Goal: Information Seeking & Learning: Find specific fact

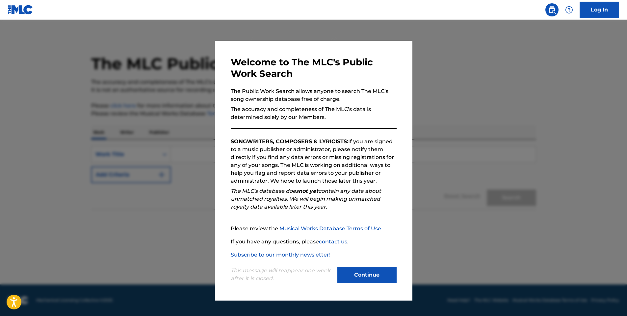
drag, startPoint x: 0, startPoint y: 0, endPoint x: 369, endPoint y: 270, distance: 457.2
click at [369, 271] on button "Continue" at bounding box center [366, 275] width 59 height 16
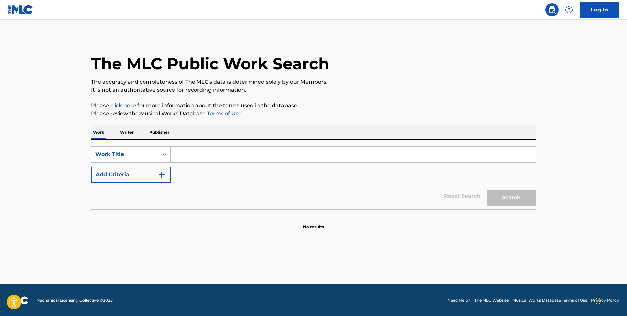
click at [218, 152] on input "Search Form" at bounding box center [353, 155] width 365 height 16
click at [213, 154] on input "Search Form" at bounding box center [353, 155] width 365 height 16
paste input "Stay in the Country"
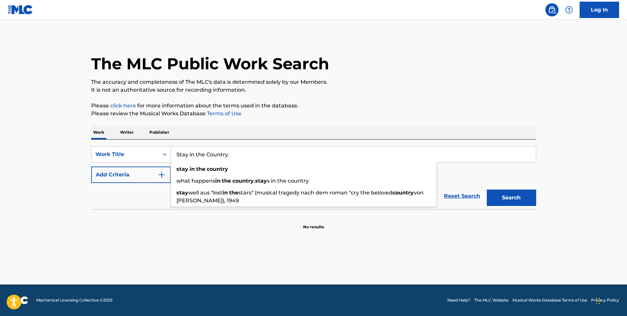
type input "Stay in the Country"
click at [486, 190] on button "Search" at bounding box center [510, 198] width 49 height 16
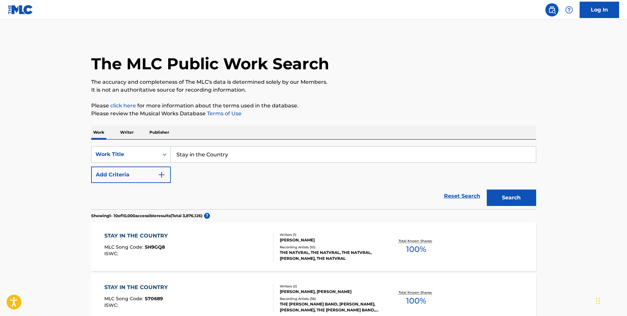
scroll to position [66, 0]
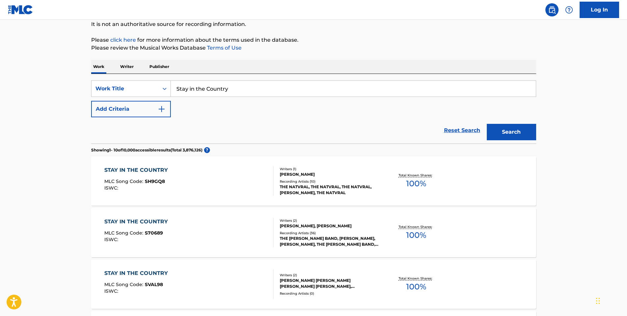
click at [211, 231] on div "STAY IN THE COUNTRY MLC Song Code : S70689 ISWC :" at bounding box center [188, 233] width 169 height 30
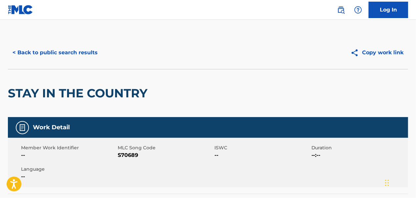
click at [70, 53] on button "< Back to public search results" at bounding box center [55, 52] width 94 height 16
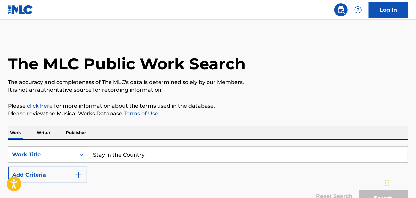
scroll to position [66, 0]
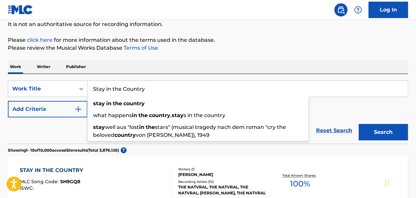
drag, startPoint x: 185, startPoint y: 95, endPoint x: 93, endPoint y: 92, distance: 92.8
click at [93, 92] on input "Stay in the Country" at bounding box center [247, 89] width 320 height 16
paste input "Destruction (Confessions of a Junkie)"
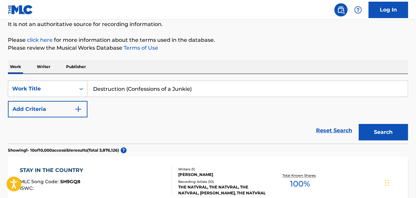
type input "Destruction (Confessions of a Junkie)"
click at [359, 124] on button "Search" at bounding box center [383, 132] width 49 height 16
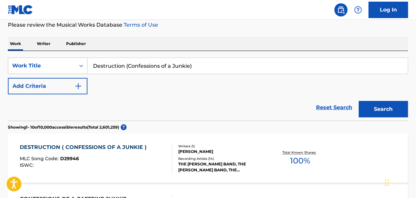
scroll to position [99, 0]
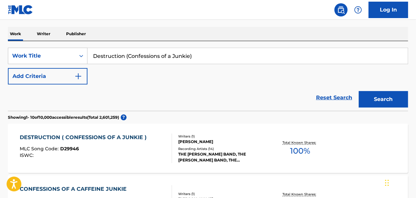
click at [115, 139] on div "DESTRUCTION ( CONFESSIONS OF A JUNKIE )" at bounding box center [85, 138] width 130 height 8
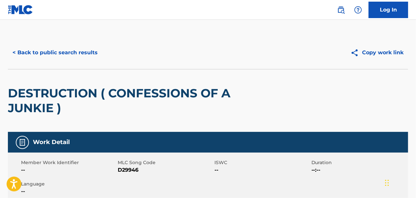
click at [59, 55] on button "< Back to public search results" at bounding box center [55, 52] width 94 height 16
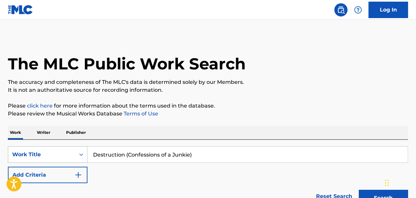
scroll to position [99, 0]
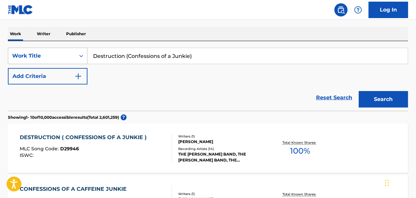
drag, startPoint x: 224, startPoint y: 56, endPoint x: 87, endPoint y: 58, distance: 137.5
click at [87, 58] on div "SearchWithCriteriaa2528830-798d-412f-8540-8dfd58b1c0b2 Work Title Destruction (…" at bounding box center [208, 56] width 400 height 16
paste input "Ballad of M.T.B."
type input "Ballad of M.T.B."
click at [359, 91] on button "Search" at bounding box center [383, 99] width 49 height 16
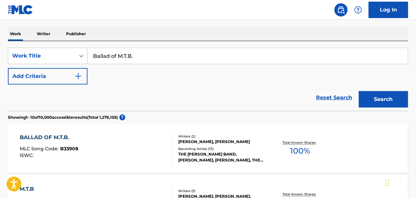
click at [107, 138] on div "BALLAD OF M.T.B. MLC Song Code : B33908 ISWC :" at bounding box center [96, 149] width 152 height 30
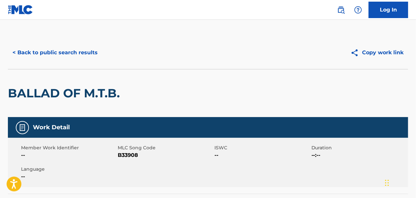
click at [77, 50] on button "< Back to public search results" at bounding box center [55, 52] width 94 height 16
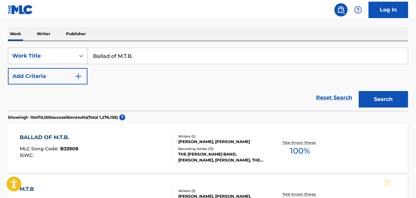
drag, startPoint x: 153, startPoint y: 53, endPoint x: 78, endPoint y: 53, distance: 75.0
click at [78, 53] on div "SearchWithCriteriaa2528830-798d-412f-8540-8dfd58b1c0b2 Work Title Ballad of M.T…" at bounding box center [208, 56] width 400 height 16
paste input "Chase the Memory"
type input "chase the memory"
click at [390, 102] on button "Search" at bounding box center [383, 99] width 49 height 16
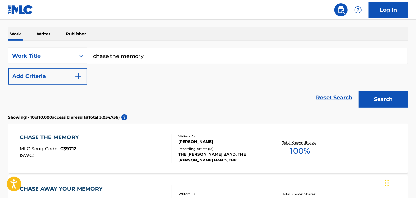
click at [104, 148] on div "CHASE THE MEMORY MLC Song Code : C39712 ISWC :" at bounding box center [96, 149] width 152 height 30
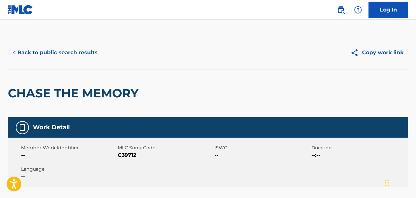
click at [70, 53] on button "< Back to public search results" at bounding box center [55, 52] width 94 height 16
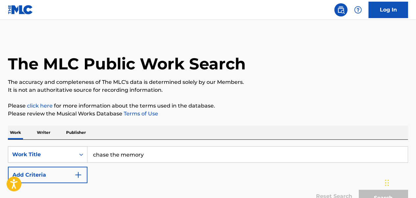
scroll to position [99, 0]
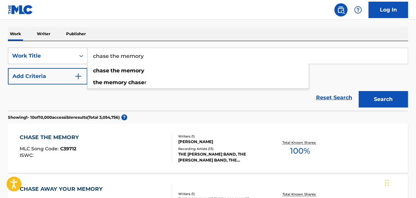
drag, startPoint x: 146, startPoint y: 51, endPoint x: 91, endPoint y: 52, distance: 54.9
click at [91, 52] on input "chase the memory" at bounding box center [247, 56] width 320 height 16
paste input "[GEOGRAPHIC_DATA]"
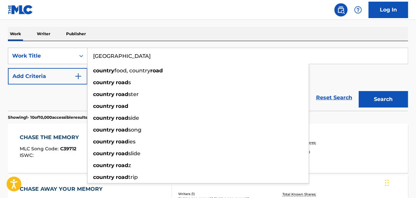
click at [359, 91] on button "Search" at bounding box center [383, 99] width 49 height 16
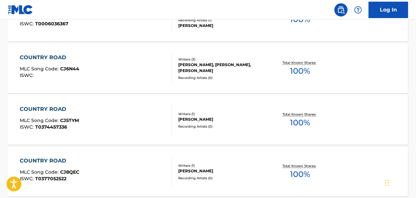
scroll to position [33, 0]
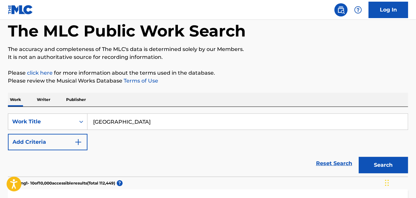
click at [65, 137] on button "Add Criteria" at bounding box center [48, 142] width 80 height 16
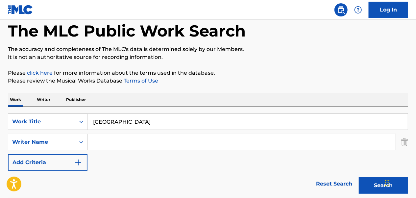
click at [50, 146] on div "Writer Name" at bounding box center [41, 142] width 67 height 12
click at [406, 139] on img "Search Form" at bounding box center [404, 142] width 7 height 16
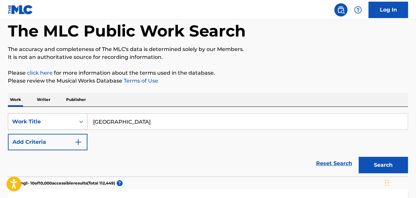
click at [75, 124] on div "Work Title" at bounding box center [41, 121] width 67 height 12
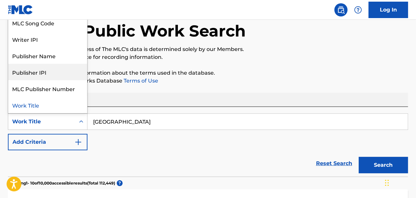
scroll to position [0, 0]
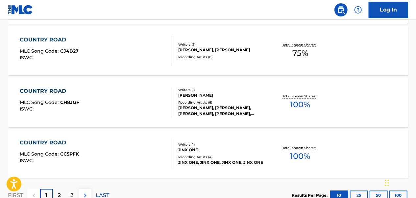
scroll to position [607, 0]
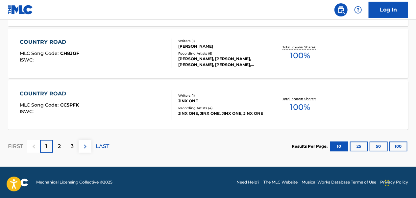
click at [59, 144] on p "2" at bounding box center [59, 147] width 3 height 8
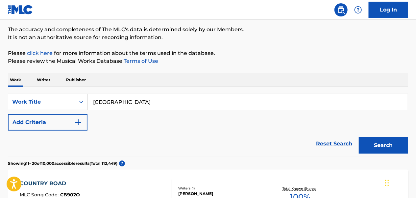
scroll to position [48, 0]
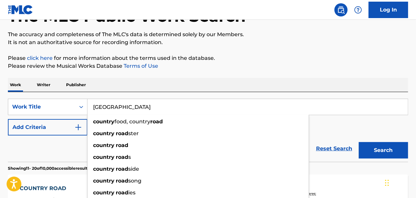
drag, startPoint x: 157, startPoint y: 102, endPoint x: 89, endPoint y: 106, distance: 67.9
click at [89, 106] on input "[GEOGRAPHIC_DATA]" at bounding box center [247, 107] width 320 height 16
paste input "Why Can't You Love Me"
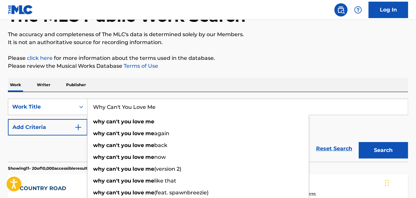
type input "Why Can't You Love Me"
click at [359, 142] on button "Search" at bounding box center [383, 150] width 49 height 16
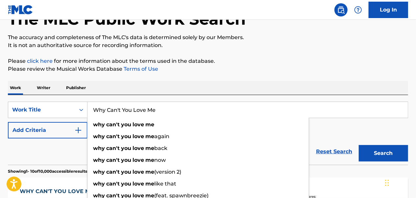
scroll to position [81, 0]
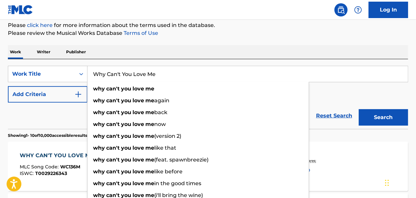
click at [381, 115] on button "Search" at bounding box center [383, 117] width 49 height 16
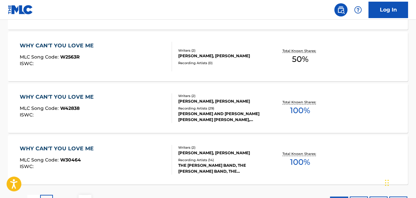
scroll to position [574, 0]
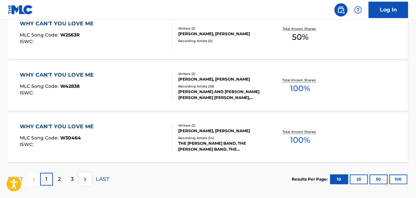
click at [149, 132] on div "WHY CAN'T YOU LOVE ME MLC Song Code : W30464 ISWC :" at bounding box center [96, 138] width 152 height 30
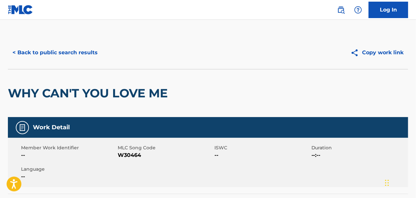
click at [75, 55] on button "< Back to public search results" at bounding box center [55, 52] width 94 height 16
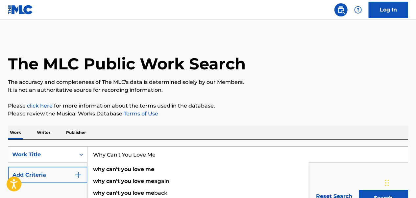
drag, startPoint x: 168, startPoint y: 156, endPoint x: 92, endPoint y: 154, distance: 76.0
click at [92, 154] on input "Why Can't You Love Me" at bounding box center [247, 155] width 320 height 16
paste input "Special [DEMOGRAPHIC_DATA]"
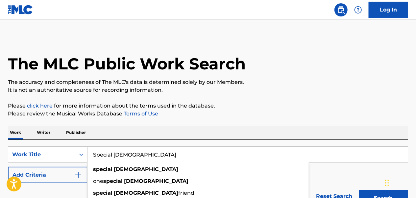
type input "Special [DEMOGRAPHIC_DATA]"
click at [359, 190] on button "Search" at bounding box center [383, 198] width 49 height 16
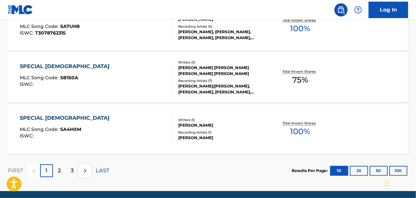
scroll to position [592, 0]
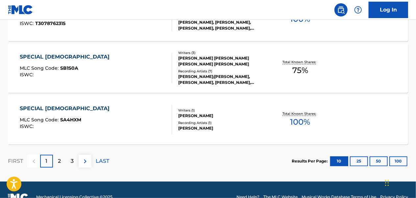
click at [59, 161] on p "2" at bounding box center [59, 162] width 3 height 8
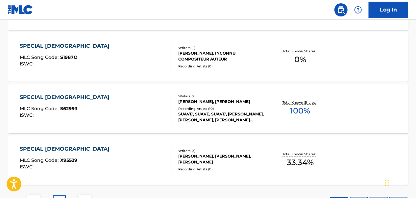
scroll to position [607, 0]
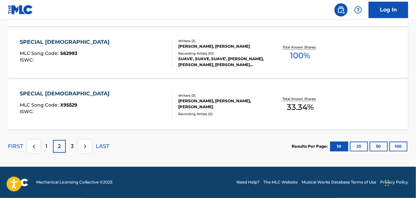
click at [72, 147] on p "3" at bounding box center [72, 147] width 3 height 8
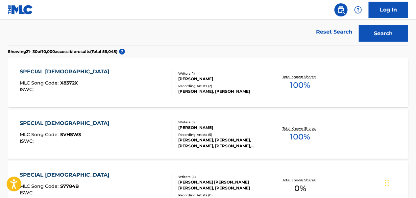
scroll to position [66, 0]
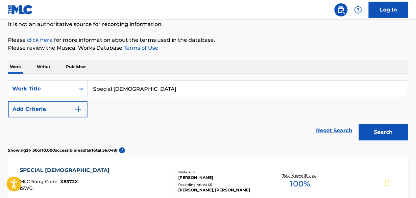
click at [74, 112] on button "Add Criteria" at bounding box center [48, 109] width 80 height 16
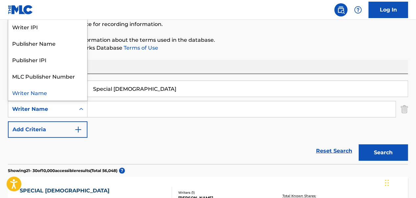
click at [76, 112] on div "Search Form" at bounding box center [81, 109] width 12 height 12
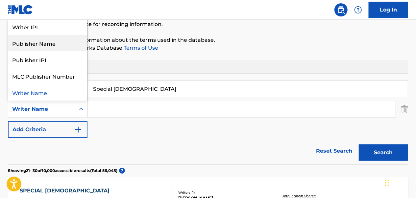
click at [55, 46] on div "Publisher Name" at bounding box center [47, 43] width 79 height 16
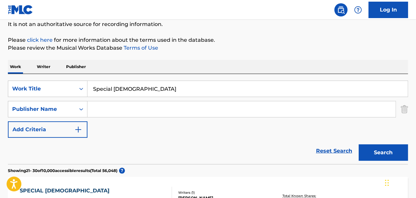
click at [128, 109] on input "Search Form" at bounding box center [241, 109] width 308 height 16
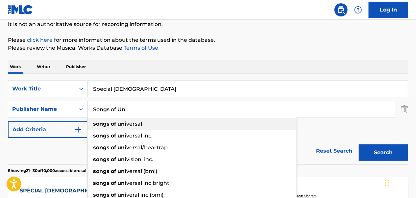
click at [135, 123] on span "versal" at bounding box center [134, 124] width 16 height 6
type input "songs of universal"
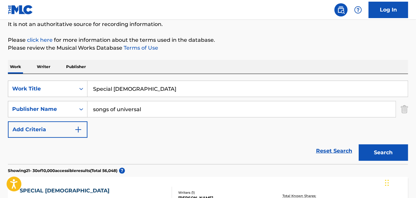
click at [378, 151] on button "Search" at bounding box center [383, 152] width 49 height 16
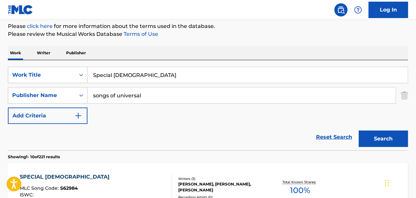
scroll to position [164, 0]
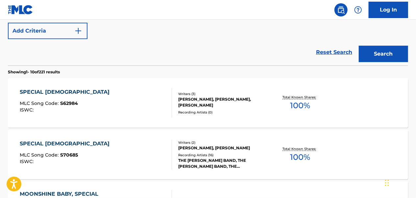
click at [59, 146] on div "SPECIAL [DEMOGRAPHIC_DATA]" at bounding box center [66, 144] width 93 height 8
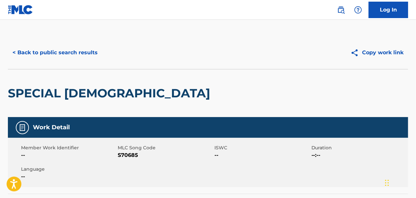
click at [92, 54] on button "< Back to public search results" at bounding box center [55, 52] width 94 height 16
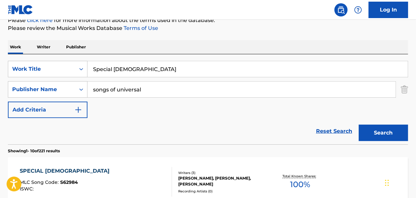
scroll to position [5, 0]
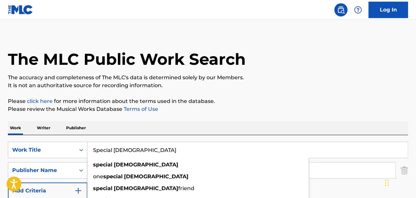
drag, startPoint x: 135, startPoint y: 152, endPoint x: 89, endPoint y: 151, distance: 46.4
click at [89, 151] on input "Special [DEMOGRAPHIC_DATA]" at bounding box center [247, 150] width 320 height 16
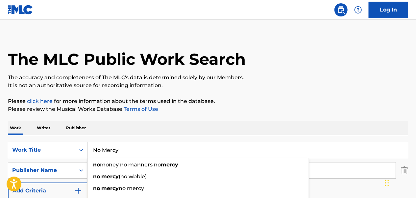
type input "No Mercy"
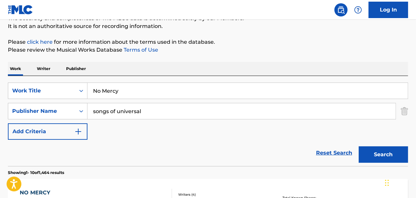
scroll to position [66, 0]
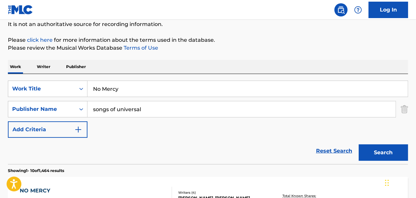
click at [406, 110] on img "Search Form" at bounding box center [404, 109] width 7 height 16
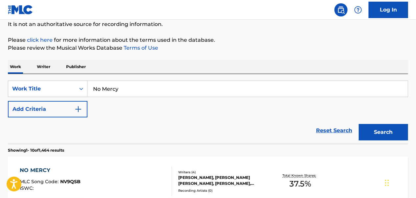
click at [370, 129] on button "Search" at bounding box center [383, 132] width 49 height 16
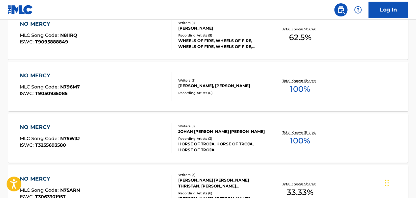
scroll to position [329, 0]
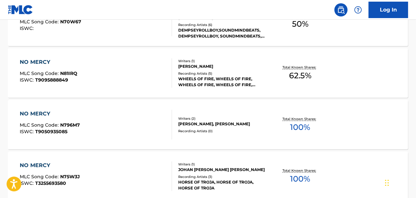
drag, startPoint x: 209, startPoint y: 124, endPoint x: 166, endPoint y: 111, distance: 44.6
click at [166, 111] on div at bounding box center [168, 125] width 5 height 30
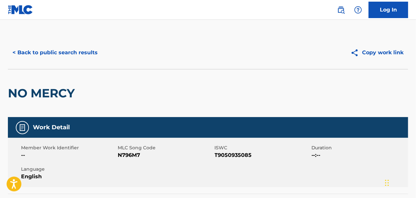
click at [44, 49] on button "< Back to public search results" at bounding box center [55, 52] width 94 height 16
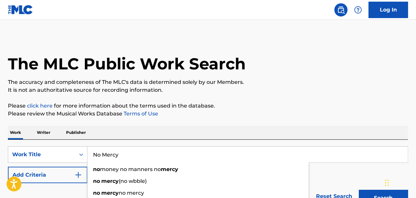
drag, startPoint x: 150, startPoint y: 153, endPoint x: 95, endPoint y: 157, distance: 55.7
click at [95, 157] on input "No Mercy" at bounding box center [247, 155] width 320 height 16
paste input "And the Hills"
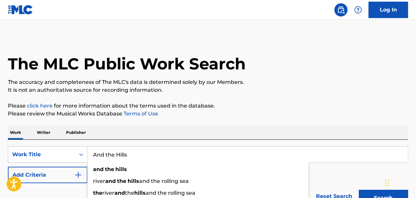
type input "And the Hills"
click at [359, 190] on button "Search" at bounding box center [383, 198] width 49 height 16
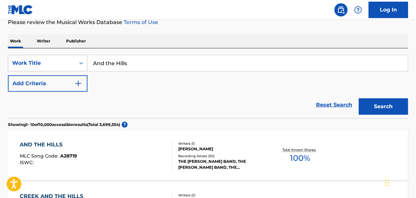
scroll to position [132, 0]
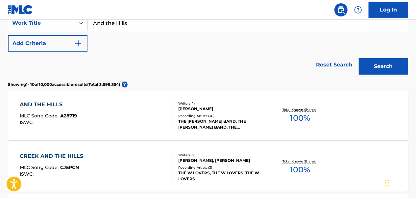
click at [135, 122] on div "AND THE HILLS MLC Song Code : A28719 ISWC :" at bounding box center [96, 116] width 152 height 30
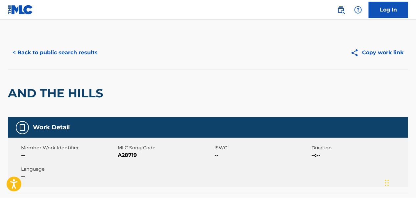
click at [31, 51] on button "< Back to public search results" at bounding box center [55, 52] width 94 height 16
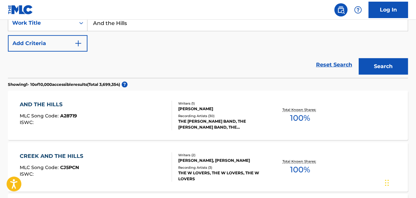
scroll to position [33, 0]
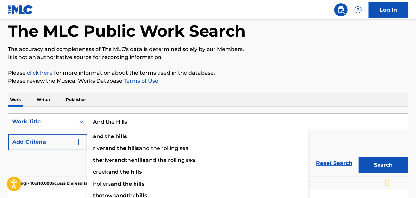
drag, startPoint x: 148, startPoint y: 121, endPoint x: 90, endPoint y: 128, distance: 57.9
click at [90, 128] on input "And the Hills" at bounding box center [247, 122] width 320 height 16
paste input "Modern Day Man"
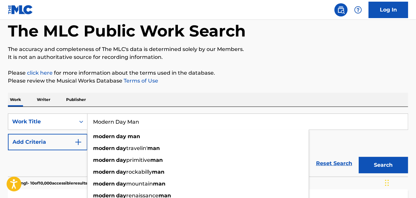
type input "Modern Day Man"
click at [359, 157] on button "Search" at bounding box center [383, 165] width 49 height 16
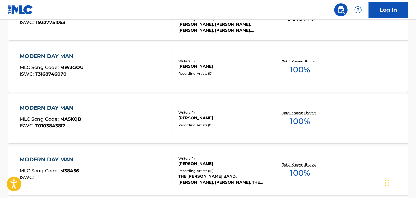
scroll to position [329, 0]
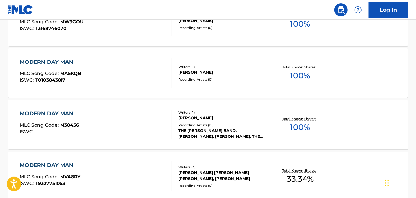
click at [64, 113] on div "MODERN DAY MAN" at bounding box center [49, 114] width 59 height 8
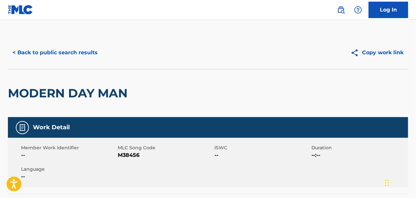
click at [39, 54] on button "< Back to public search results" at bounding box center [55, 52] width 94 height 16
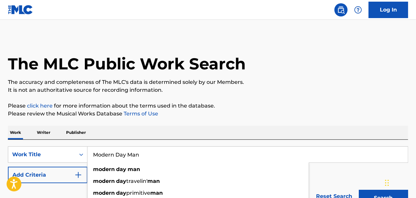
drag, startPoint x: 149, startPoint y: 154, endPoint x: 92, endPoint y: 150, distance: 56.7
click at [92, 150] on input "Modern Day Man" at bounding box center [247, 155] width 320 height 16
paste input "Closer [DATE]"
type input "Closer [DATE]"
click at [359, 190] on button "Search" at bounding box center [383, 198] width 49 height 16
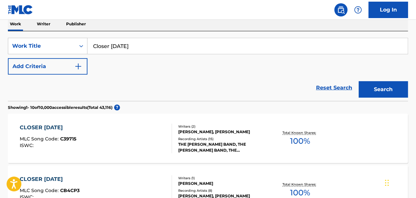
scroll to position [132, 0]
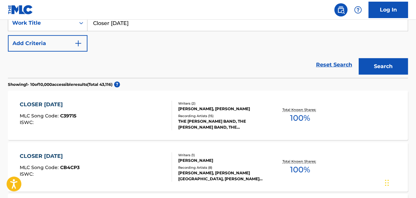
click at [146, 115] on div "CLOSER [DATE] MLC Song Code : C39715 ISWC :" at bounding box center [96, 116] width 152 height 30
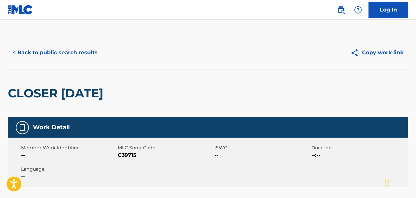
click at [63, 55] on button "< Back to public search results" at bounding box center [55, 52] width 94 height 16
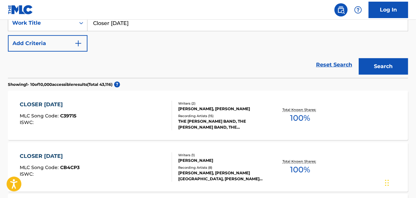
scroll to position [66, 0]
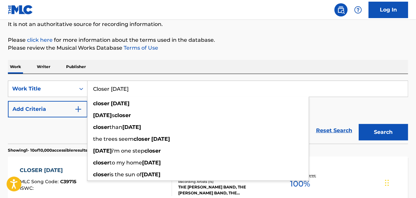
drag, startPoint x: 149, startPoint y: 84, endPoint x: 91, endPoint y: 91, distance: 58.0
click at [91, 91] on input "Closer [DATE]" at bounding box center [247, 89] width 320 height 16
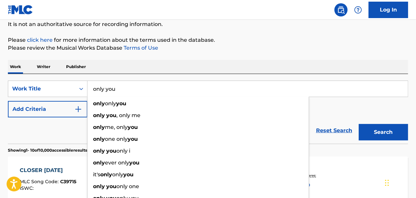
type input "only you"
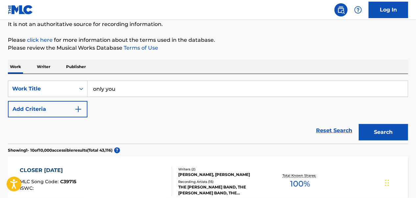
click at [41, 111] on button "Add Criteria" at bounding box center [48, 109] width 80 height 16
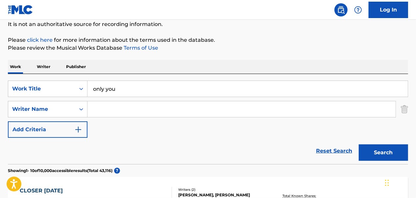
click at [111, 103] on input "Search Form" at bounding box center [241, 109] width 308 height 16
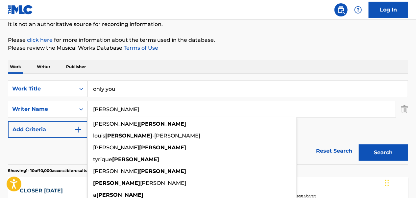
type input "[PERSON_NAME]"
click at [359, 144] on button "Search" at bounding box center [383, 152] width 49 height 16
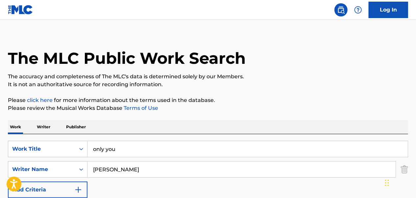
scroll to position [0, 0]
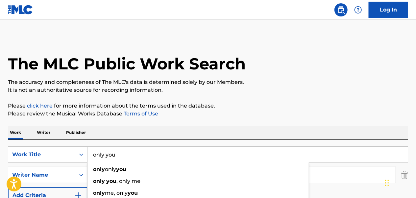
drag, startPoint x: 109, startPoint y: 156, endPoint x: 90, endPoint y: 155, distance: 19.1
click at [90, 155] on input "only you" at bounding box center [247, 155] width 320 height 16
paste input "I Should Have Never Started Lovin' Y"
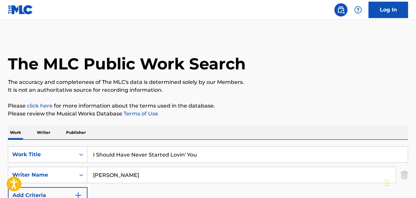
type input "I Should Have Never Started Lovin' You"
drag, startPoint x: 129, startPoint y: 176, endPoint x: 89, endPoint y: 176, distance: 39.5
click at [89, 176] on input "[PERSON_NAME]" at bounding box center [241, 175] width 308 height 16
type input "gray"
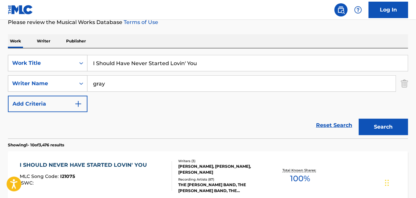
scroll to position [132, 0]
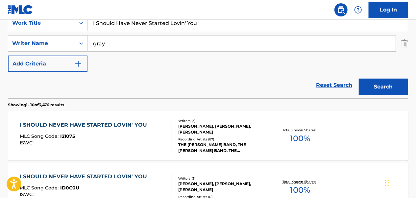
click at [130, 138] on div "MLC Song Code : I21075" at bounding box center [85, 137] width 131 height 7
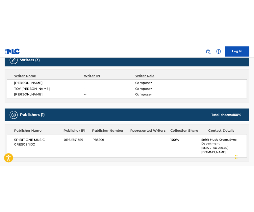
scroll to position [263, 0]
